Goal: Task Accomplishment & Management: Use online tool/utility

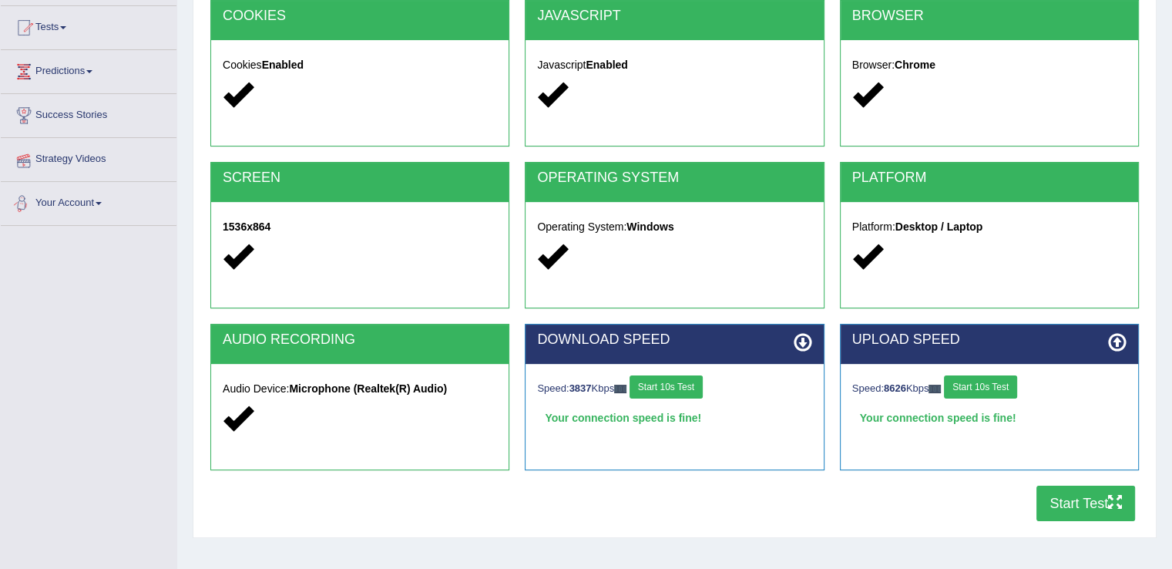
scroll to position [86, 0]
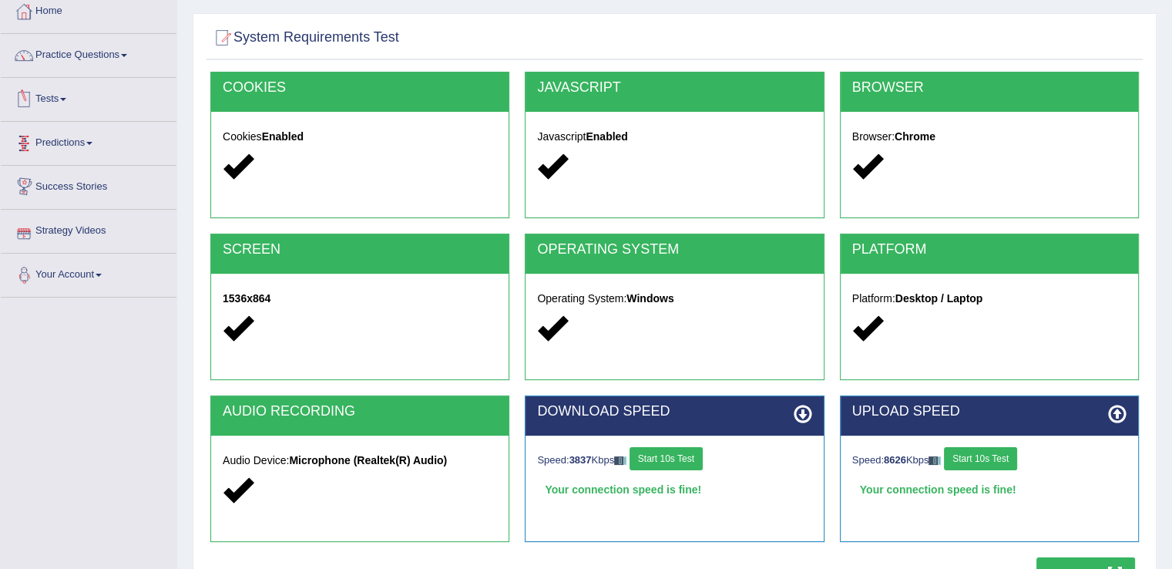
click at [53, 95] on link "Tests" at bounding box center [89, 97] width 176 height 39
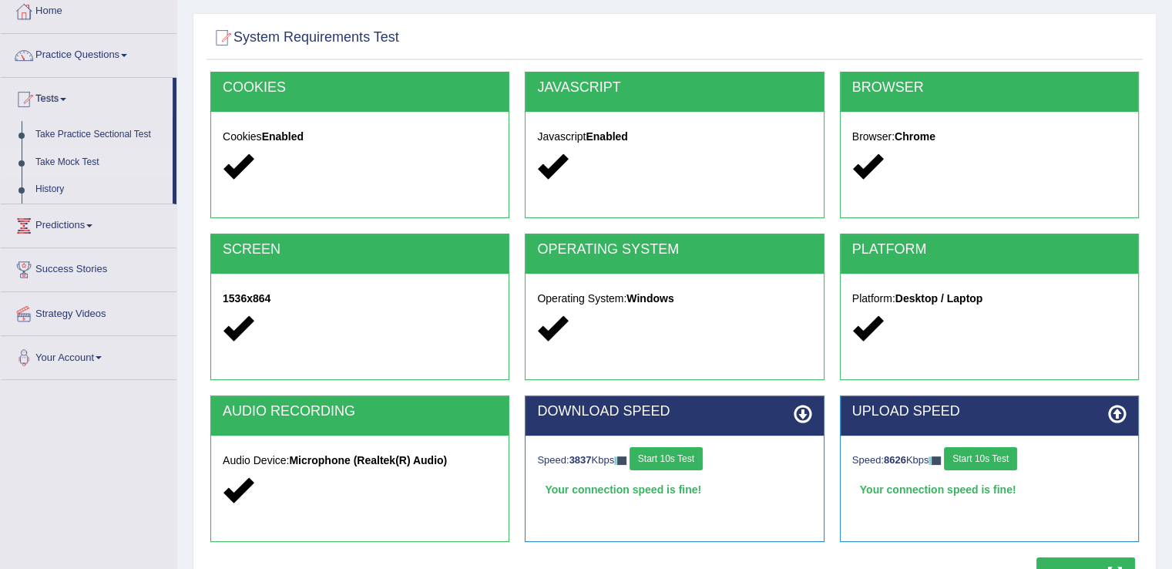
click at [53, 162] on link "Take Mock Test" at bounding box center [101, 163] width 144 height 28
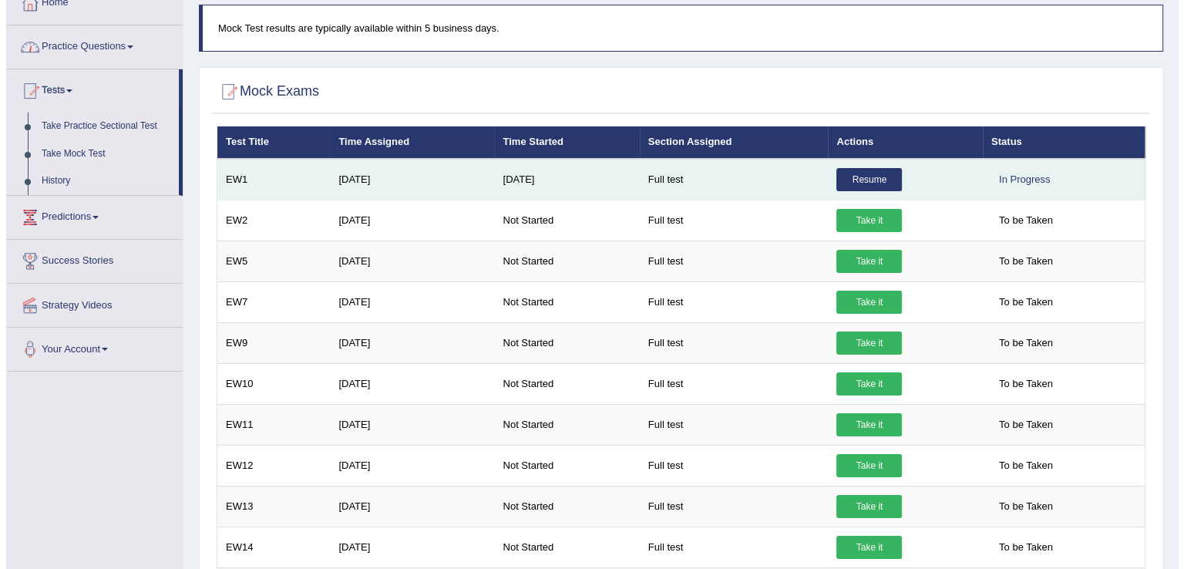
scroll to position [154, 0]
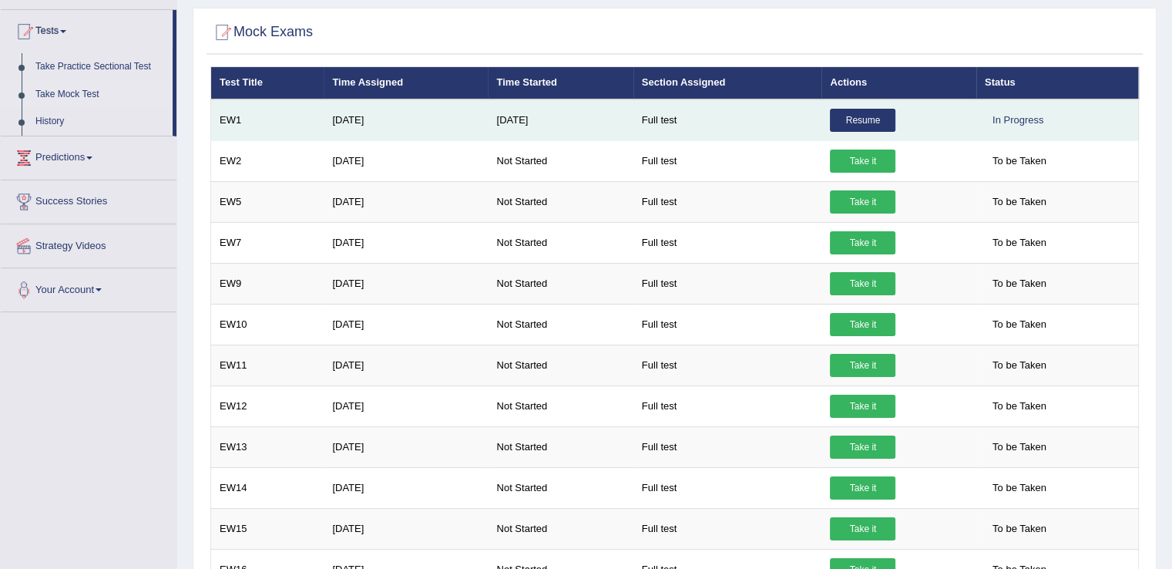
click at [881, 122] on link "Resume" at bounding box center [863, 120] width 66 height 23
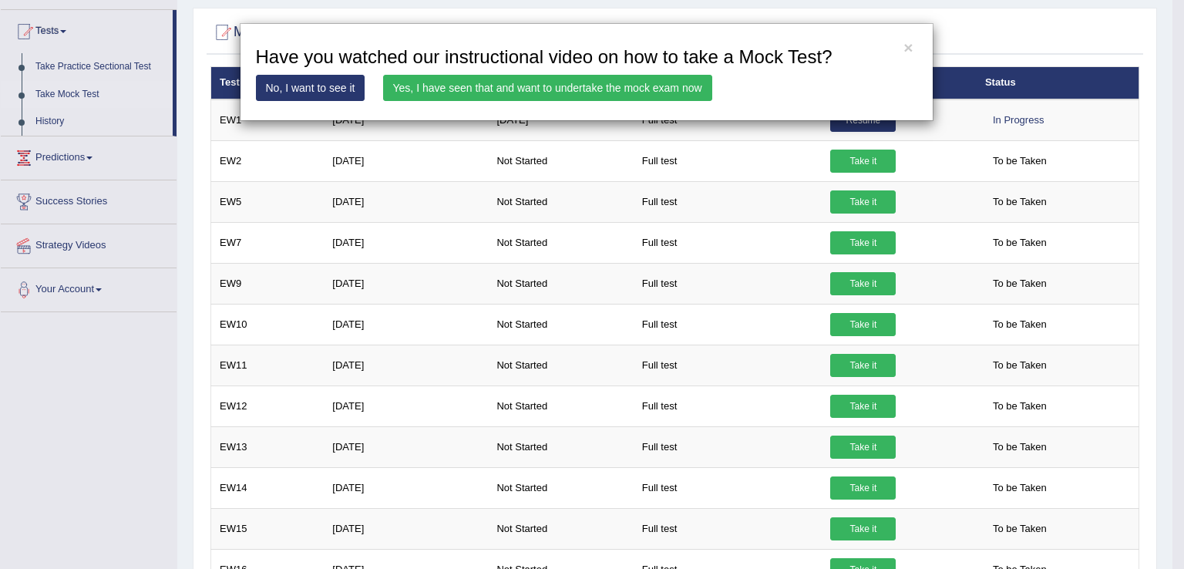
click at [593, 88] on link "Yes, I have seen that and want to undertake the mock exam now" at bounding box center [547, 88] width 329 height 26
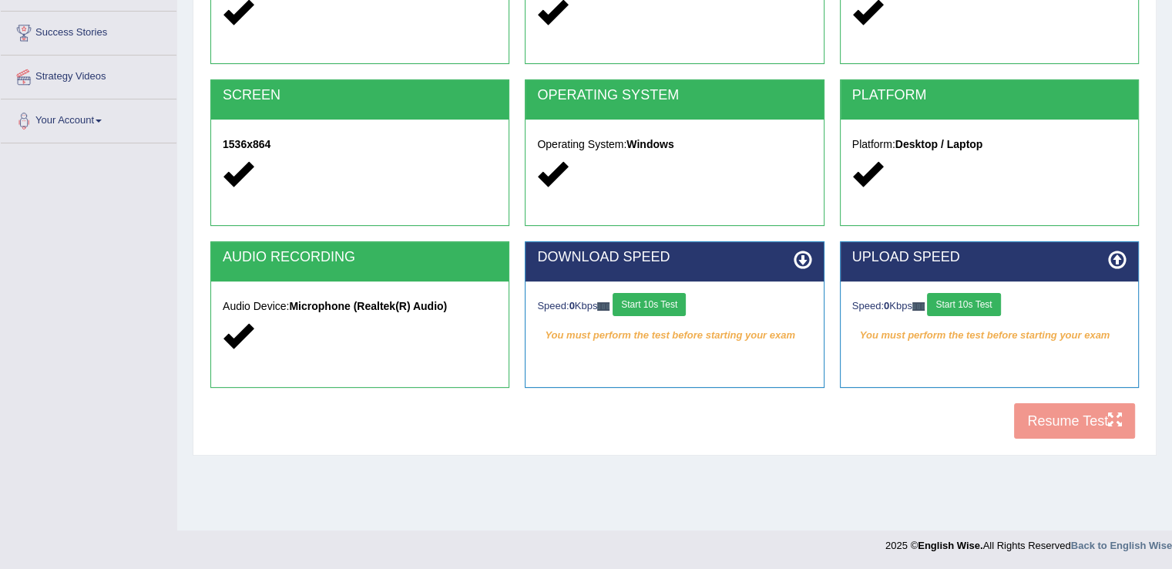
scroll to position [240, 0]
click at [798, 260] on icon at bounding box center [803, 259] width 18 height 18
click at [650, 303] on button "Start 10s Test" at bounding box center [649, 304] width 73 height 23
click at [990, 302] on button "Start 10s Test" at bounding box center [963, 304] width 73 height 23
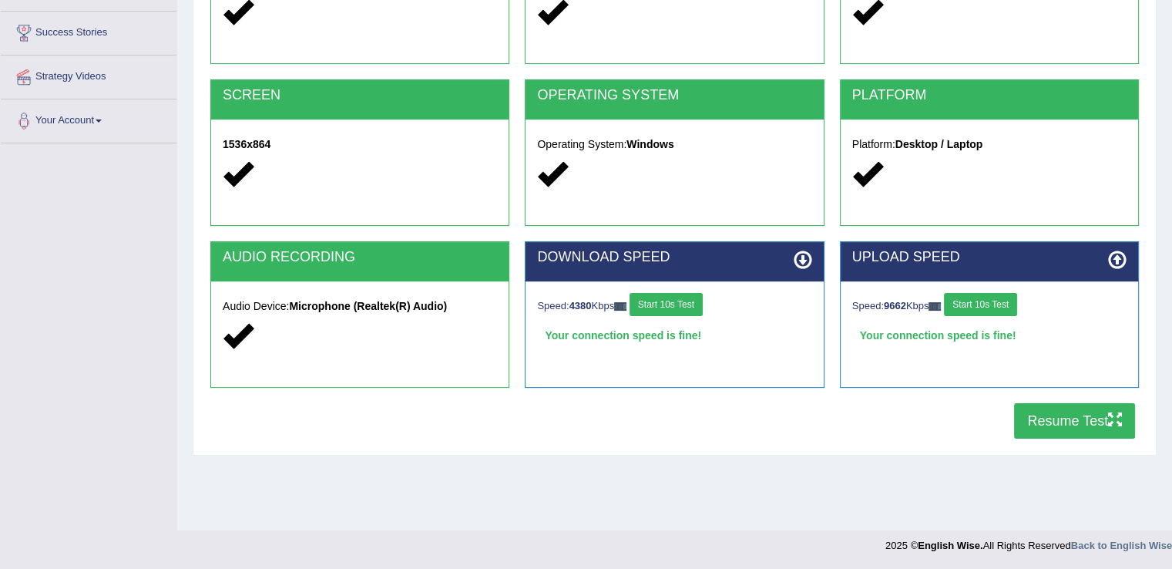
click at [1067, 425] on button "Resume Test" at bounding box center [1074, 420] width 121 height 35
